Goal: Information Seeking & Learning: Learn about a topic

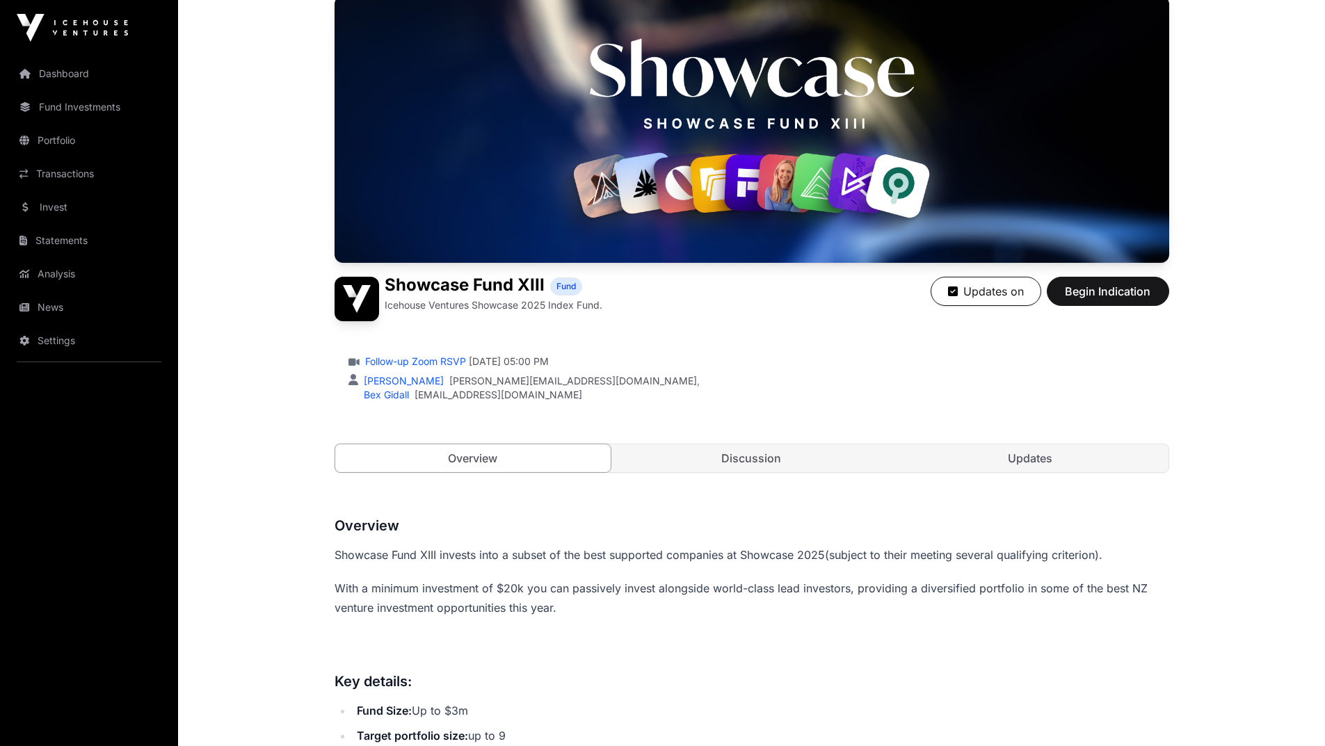
scroll to position [139, 0]
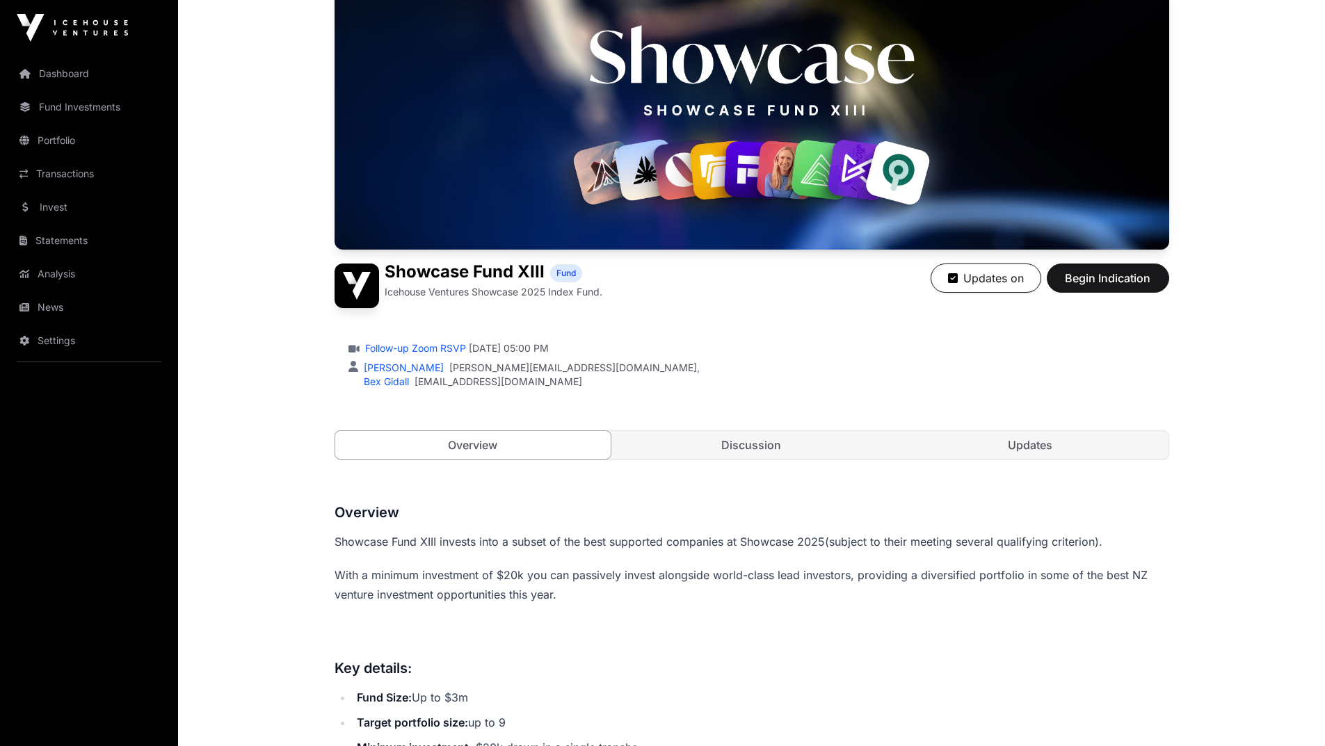
click at [781, 450] on link "Discussion" at bounding box center [752, 445] width 276 height 28
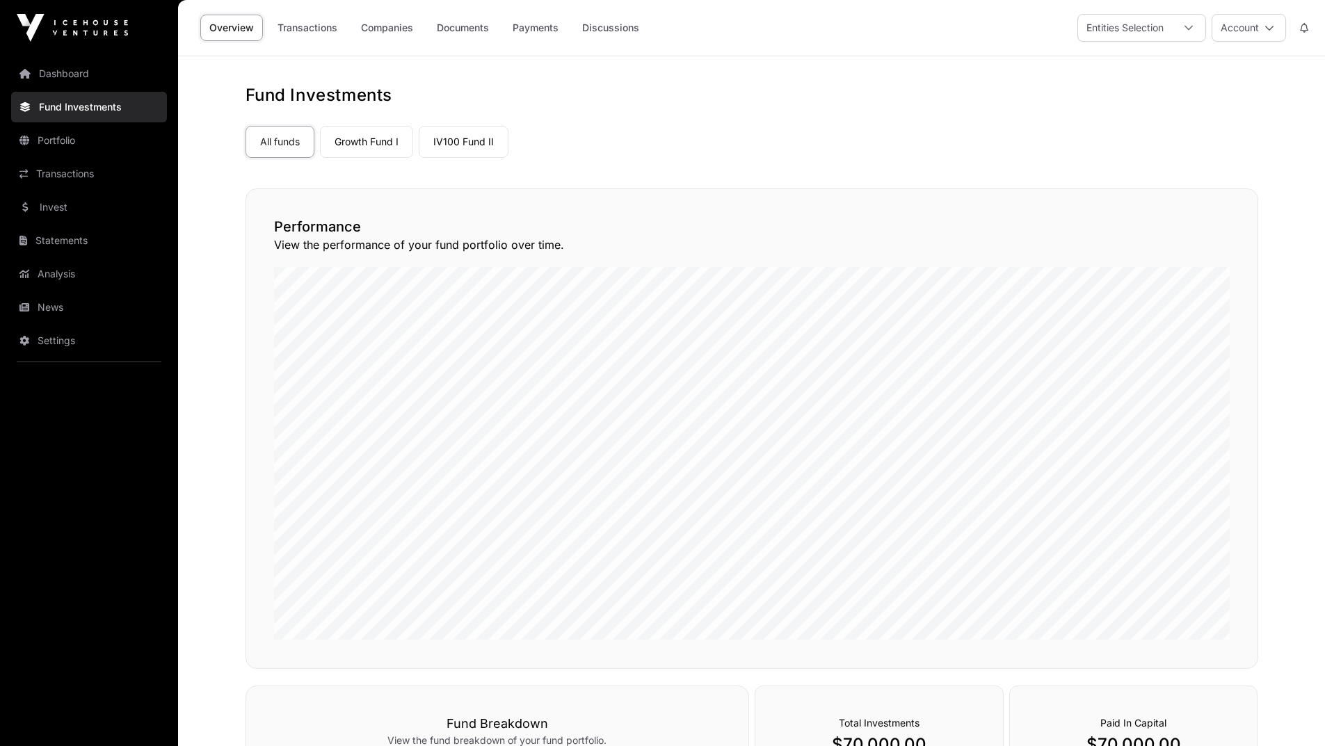
click at [67, 73] on link "Dashboard" at bounding box center [89, 73] width 156 height 31
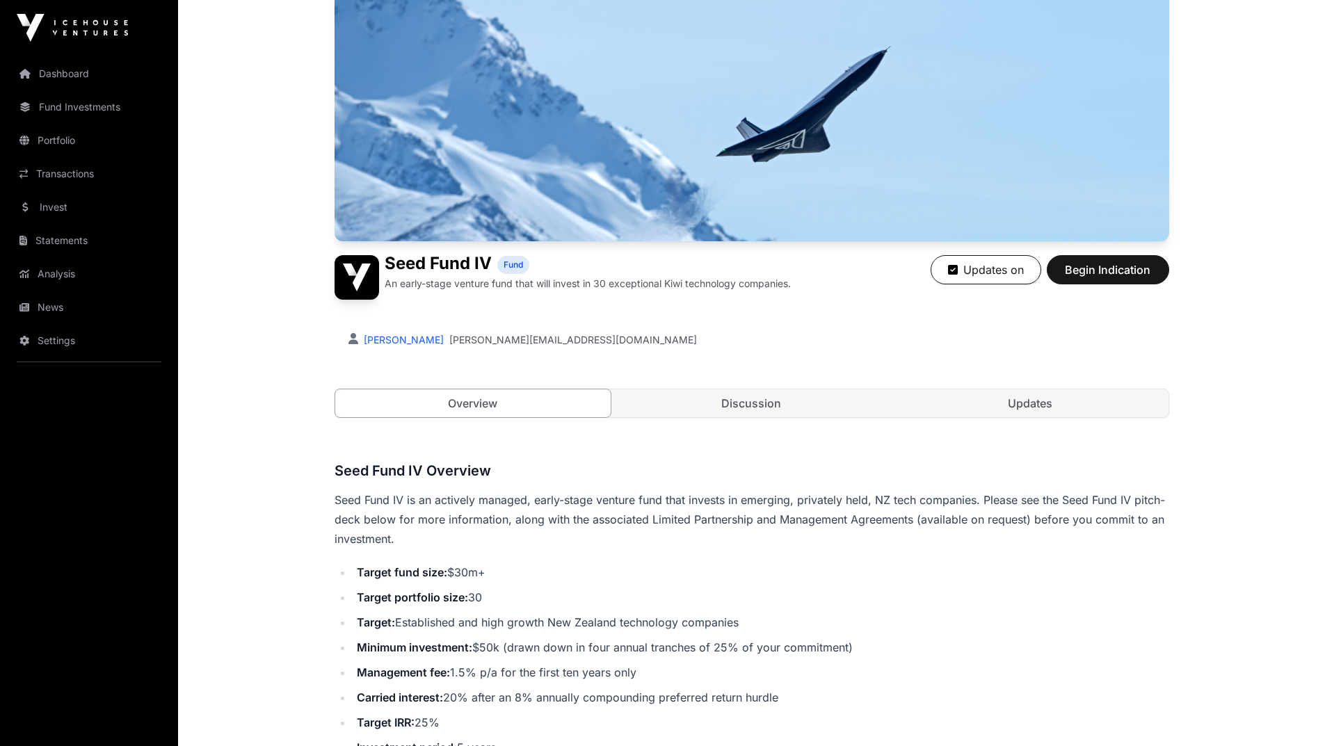
scroll to position [131, 0]
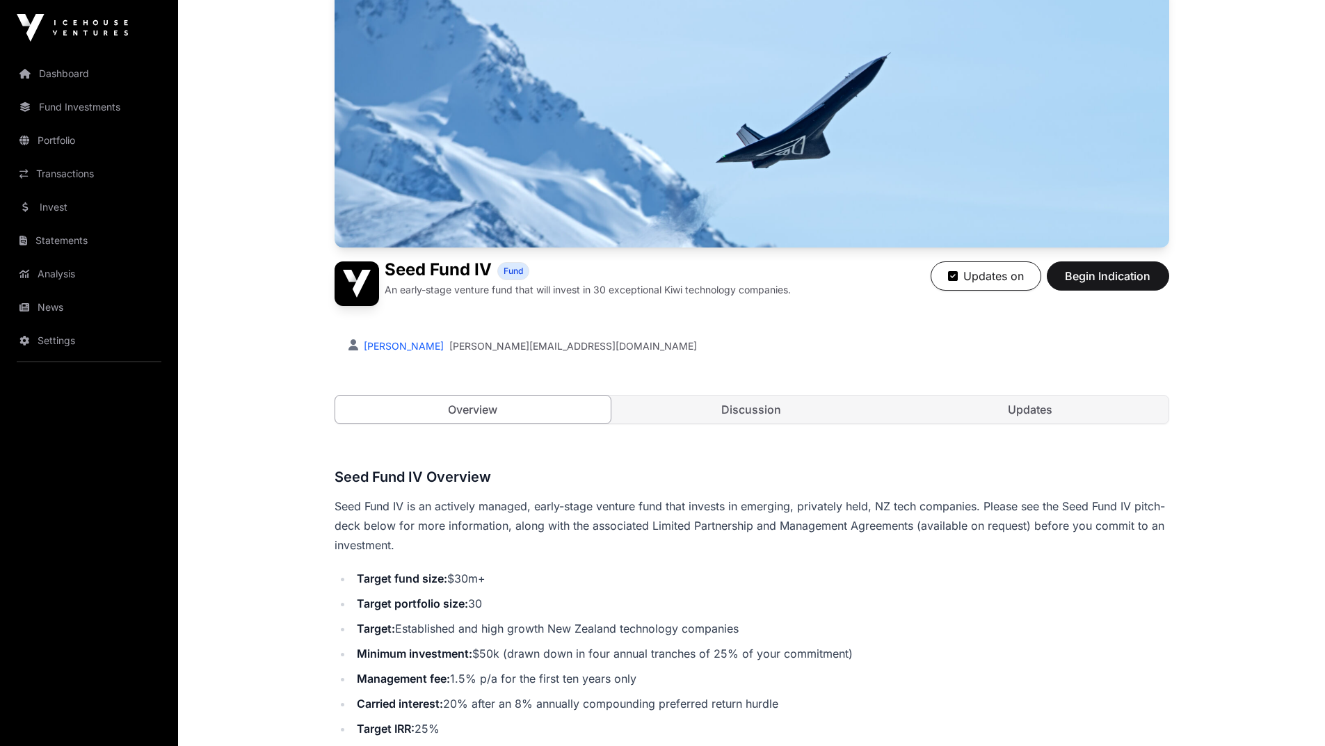
click at [701, 413] on link "Discussion" at bounding box center [752, 410] width 276 height 28
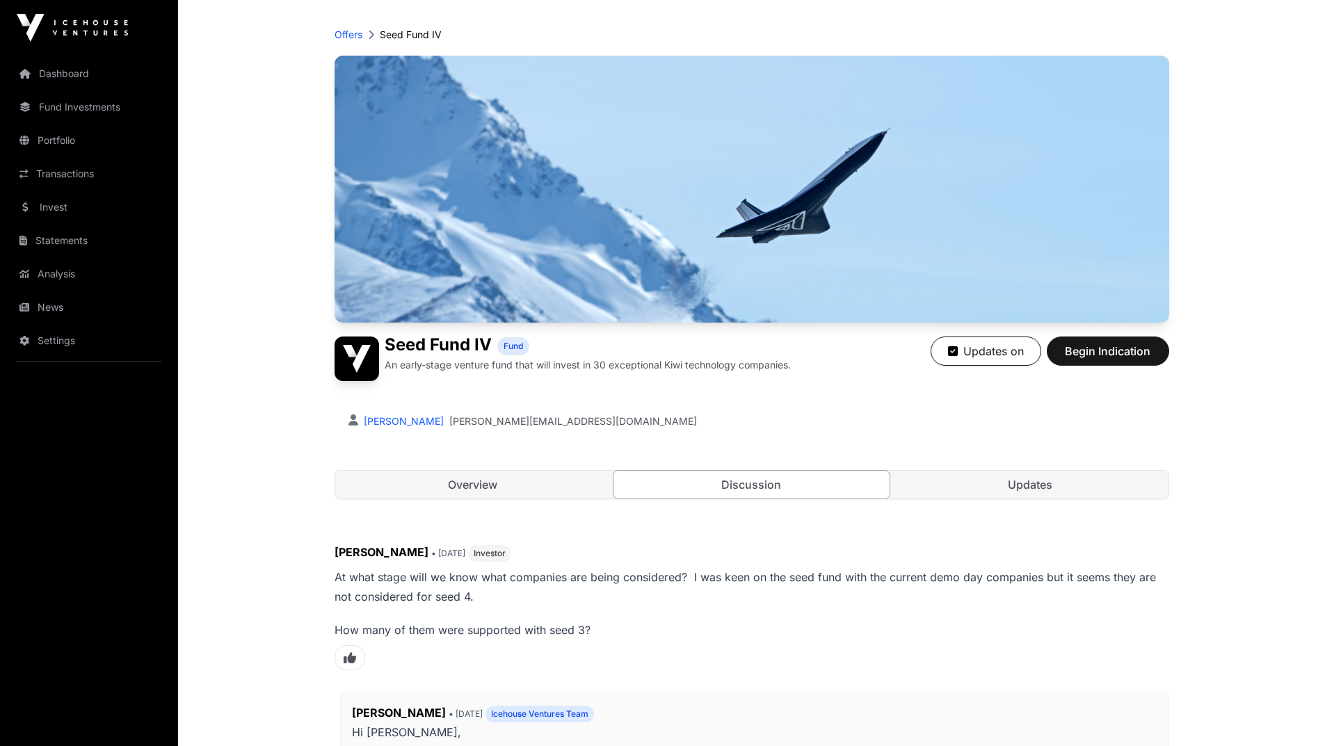
scroll to position [19, 0]
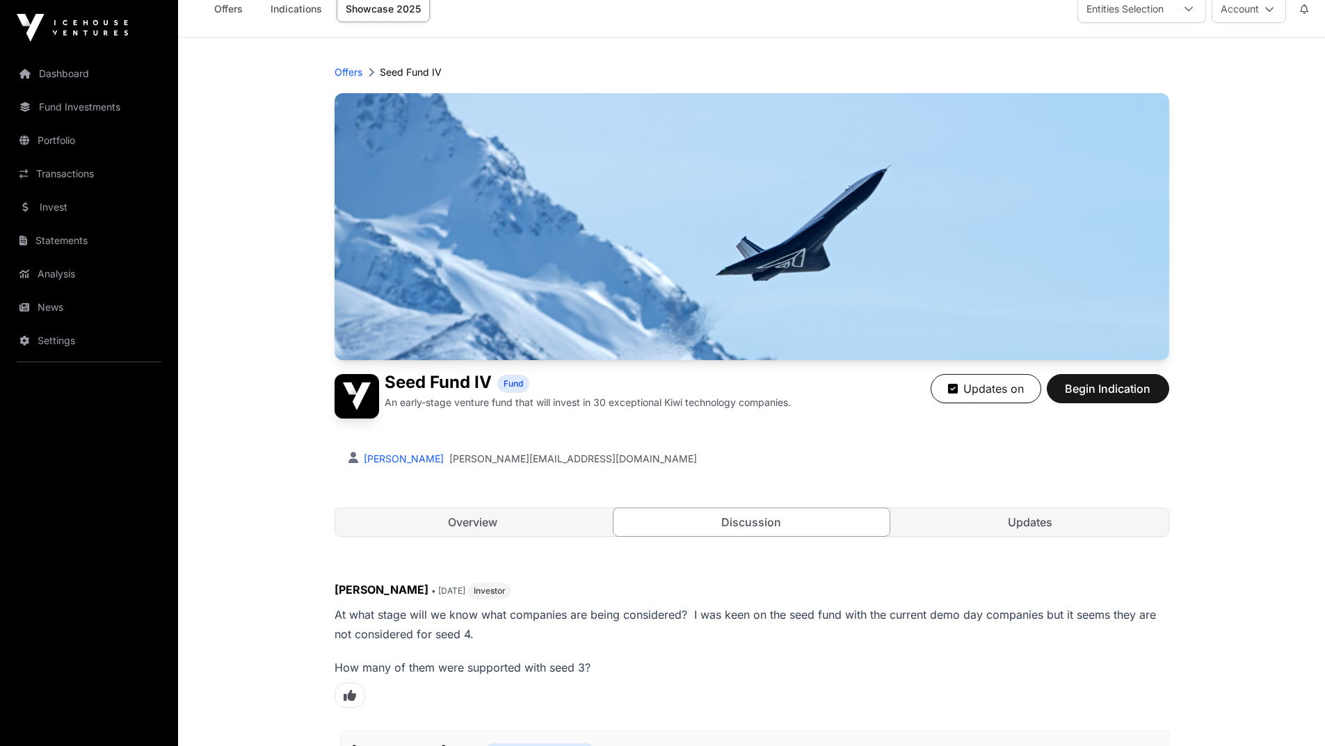
click at [463, 517] on link "Overview" at bounding box center [473, 523] width 276 height 28
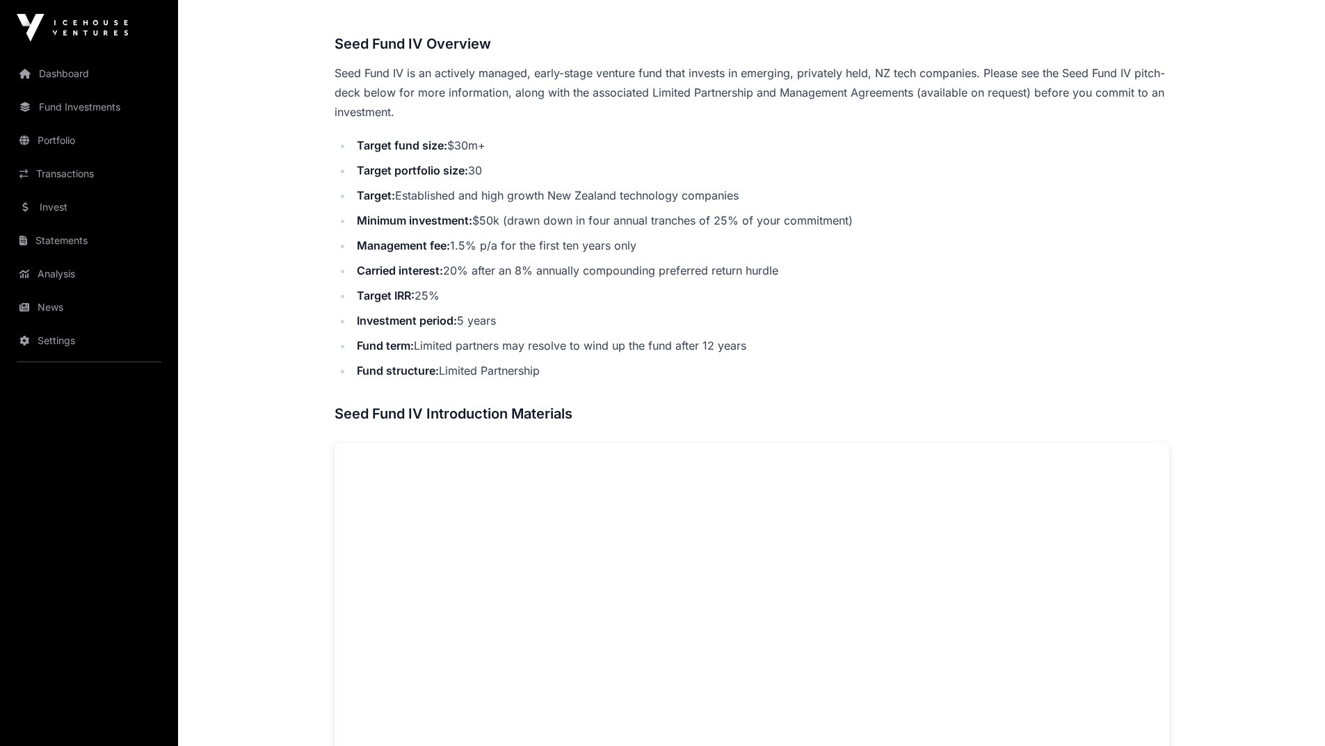
scroll to position [506, 0]
